Goal: Information Seeking & Learning: Learn about a topic

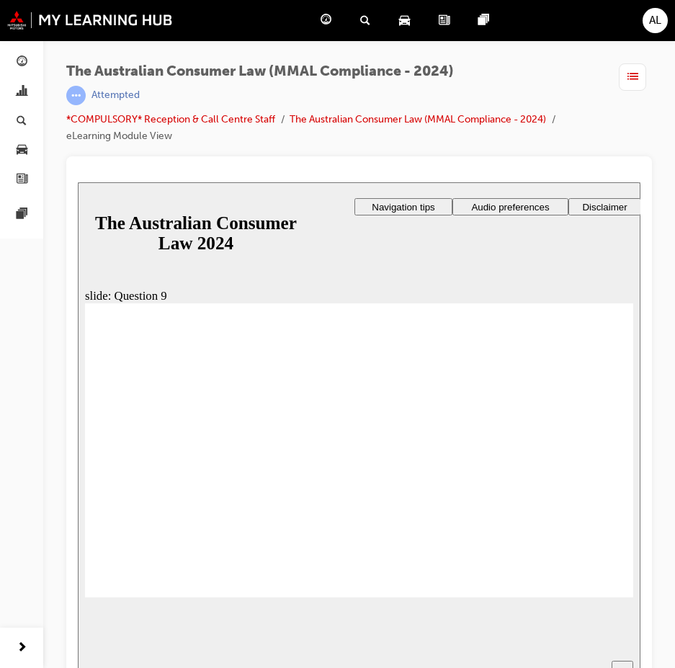
checkbox input "true"
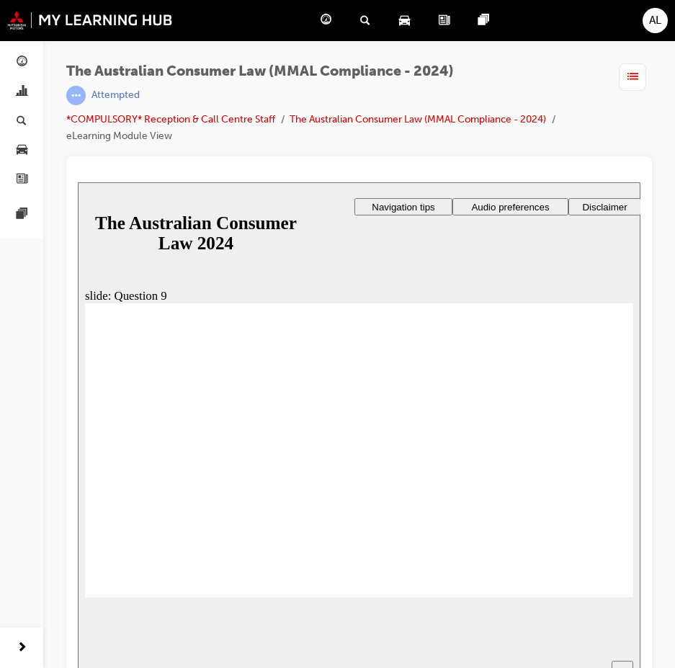
radio input "true"
checkbox input "true"
drag, startPoint x: 102, startPoint y: 399, endPoint x: 102, endPoint y: 419, distance: 19.5
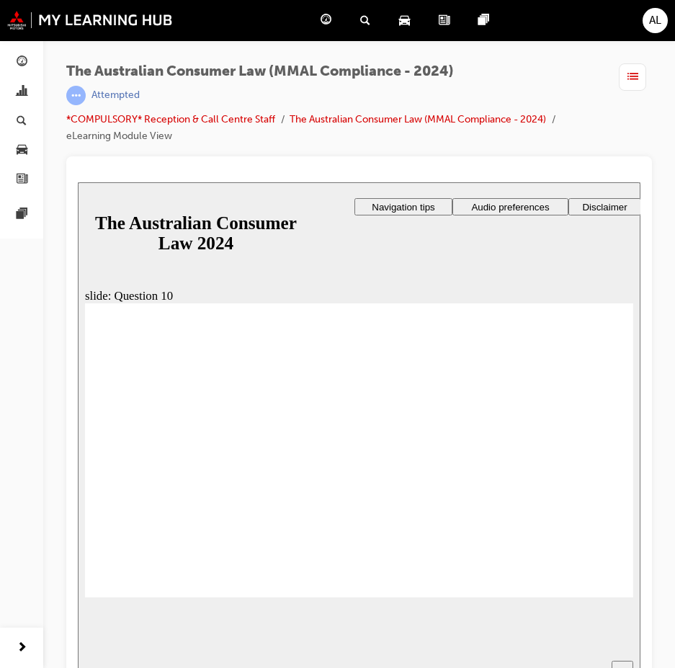
checkbox input "true"
drag, startPoint x: 103, startPoint y: 440, endPoint x: 184, endPoint y: 584, distance: 166.1
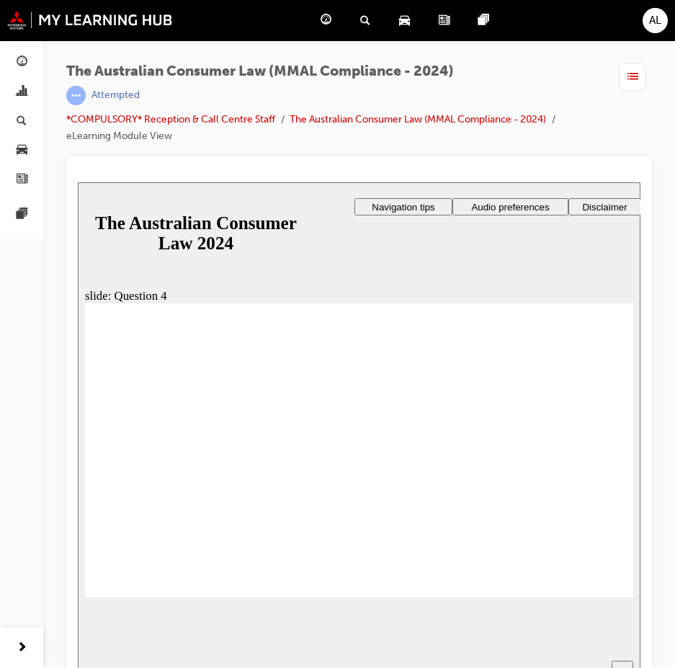
checkbox input "true"
checkbox input "false"
checkbox input "true"
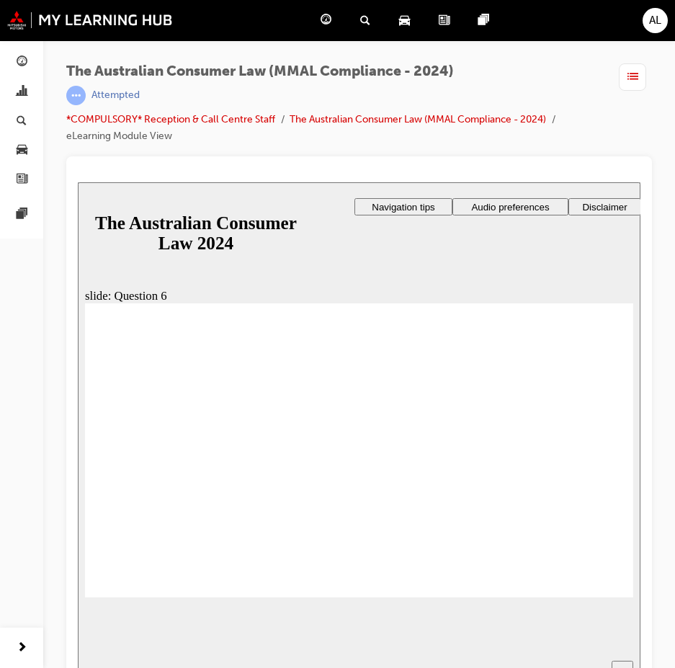
radio input "false"
radio input "true"
checkbox input "true"
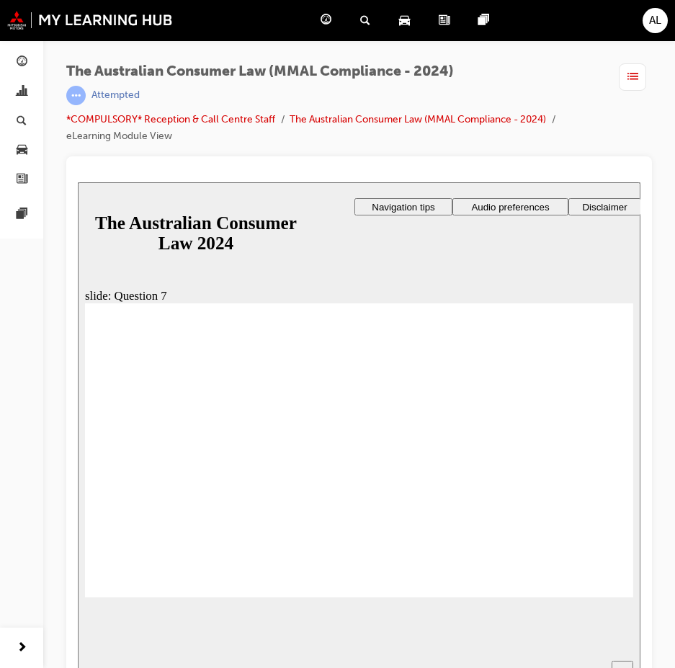
checkbox input "true"
drag, startPoint x: 109, startPoint y: 467, endPoint x: 109, endPoint y: 485, distance: 18.0
checkbox input "true"
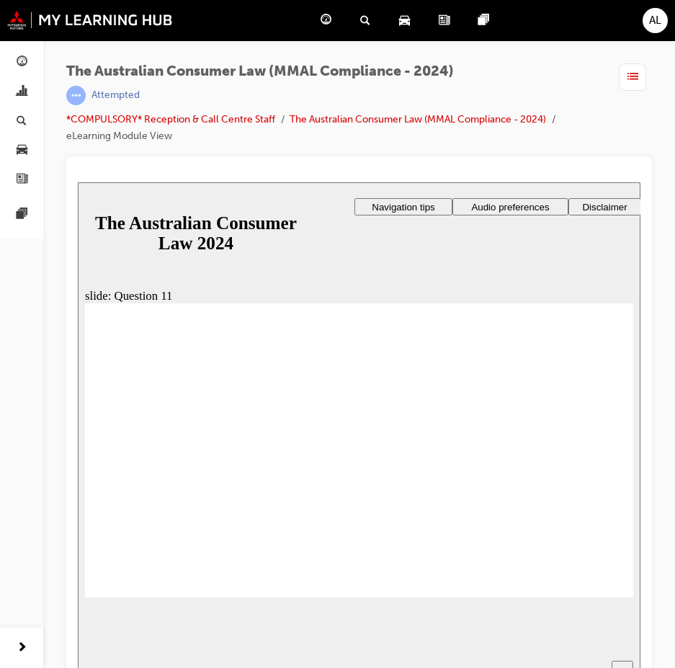
radio input "true"
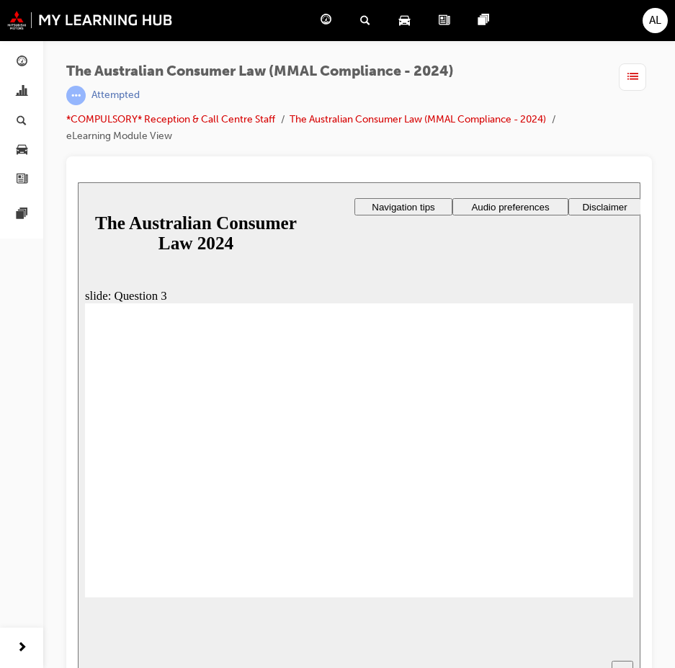
radio input "true"
drag, startPoint x: 103, startPoint y: 443, endPoint x: 135, endPoint y: 566, distance: 126.7
radio input "true"
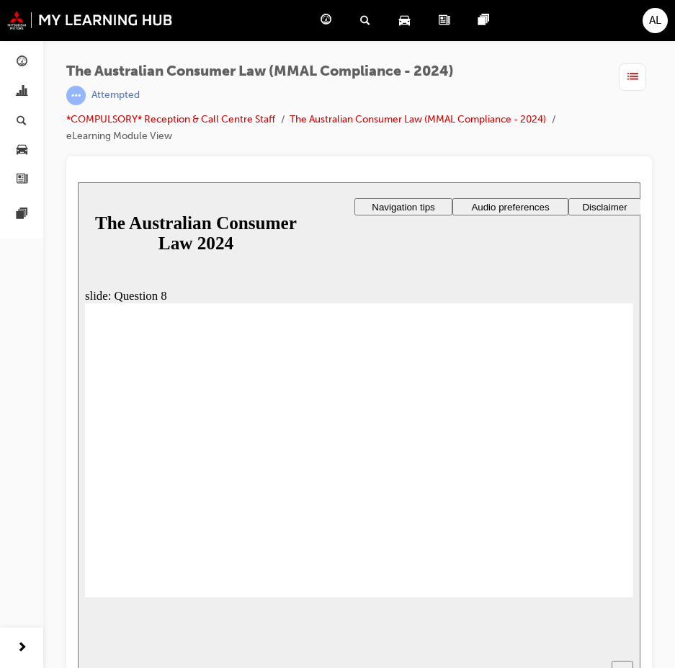
drag, startPoint x: 112, startPoint y: 464, endPoint x: 146, endPoint y: 569, distance: 110.5
checkbox input "true"
